Goal: Check status: Check status

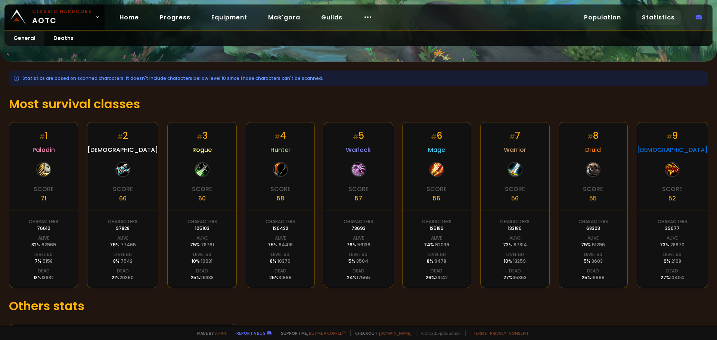
scroll to position [75, 0]
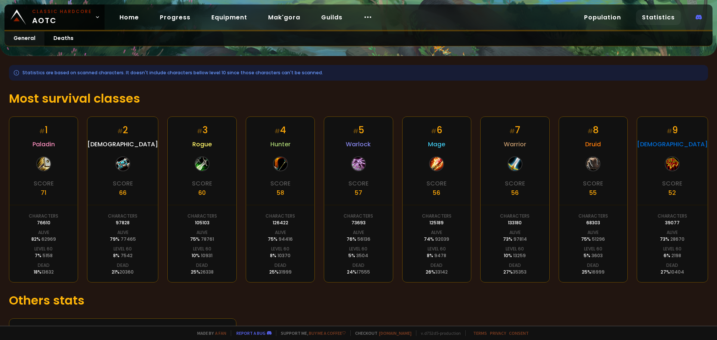
click at [161, 220] on div "# 1 Paladin Score 71 Characters 76610 Alive 82 % 62969 Level 60 7 % 5158 Dead 1…" at bounding box center [359, 200] width 700 height 166
click at [160, 182] on div "# 1 Paladin Score 71 Characters 76610 Alive 82 % 62969 Level 60 7 % 5158 Dead 1…" at bounding box center [359, 200] width 700 height 166
drag, startPoint x: 68, startPoint y: 39, endPoint x: 76, endPoint y: 41, distance: 8.2
click at [69, 39] on link "Deaths" at bounding box center [63, 38] width 38 height 15
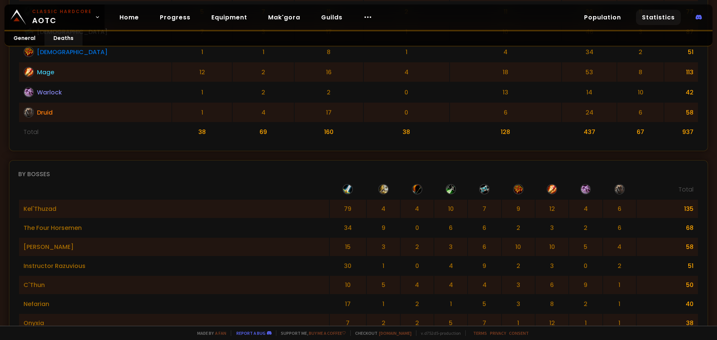
scroll to position [612, 0]
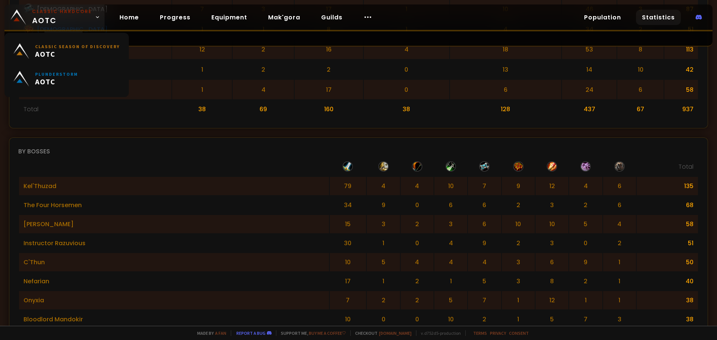
click at [82, 16] on span "Classic Hardcore AOTC" at bounding box center [62, 17] width 60 height 18
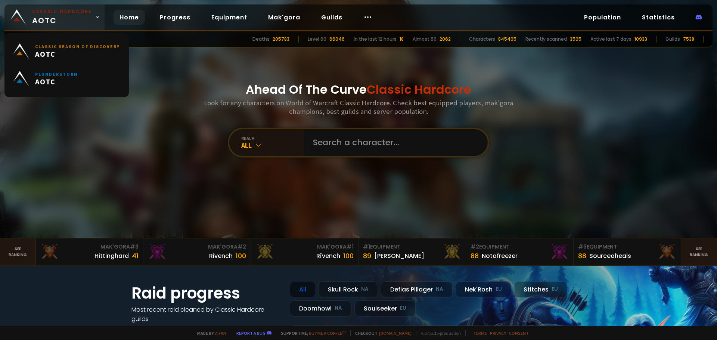
click at [74, 17] on span "Classic Hardcore AOTC" at bounding box center [62, 17] width 60 height 18
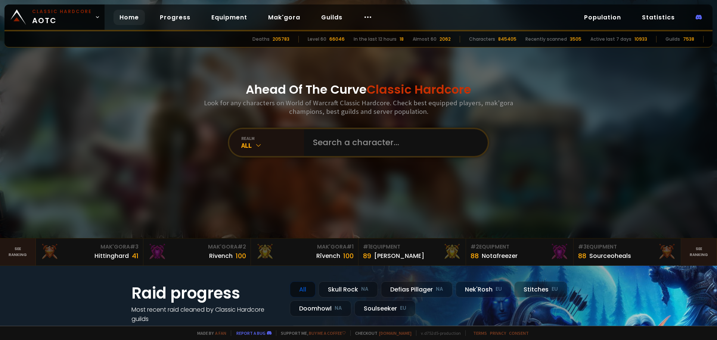
click at [192, 70] on div "Ahead Of The Curve Classic Hardcore Look for any characters on World of Warcraf…" at bounding box center [359, 119] width 450 height 238
click at [422, 139] on input "text" at bounding box center [394, 142] width 170 height 27
type input "P"
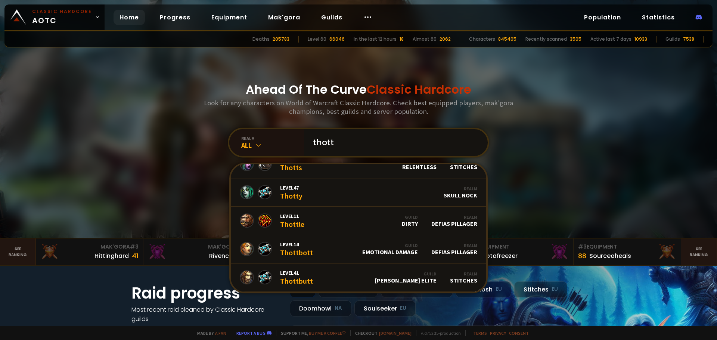
click at [311, 148] on input "thott" at bounding box center [394, 142] width 170 height 27
drag, startPoint x: 351, startPoint y: 141, endPoint x: 275, endPoint y: 118, distance: 79.8
click at [275, 118] on div "Ahead Of The Curve Classic Hardcore Look for any characters on World of Warcraf…" at bounding box center [359, 119] width 450 height 238
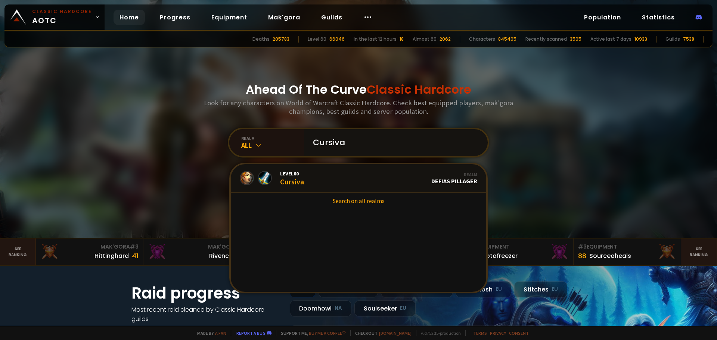
type input "Cursiva"
click at [166, 85] on div "Ahead Of The Curve Classic Hardcore Look for any characters on World of Warcraf…" at bounding box center [359, 119] width 450 height 238
